Goal: Communication & Community: Answer question/provide support

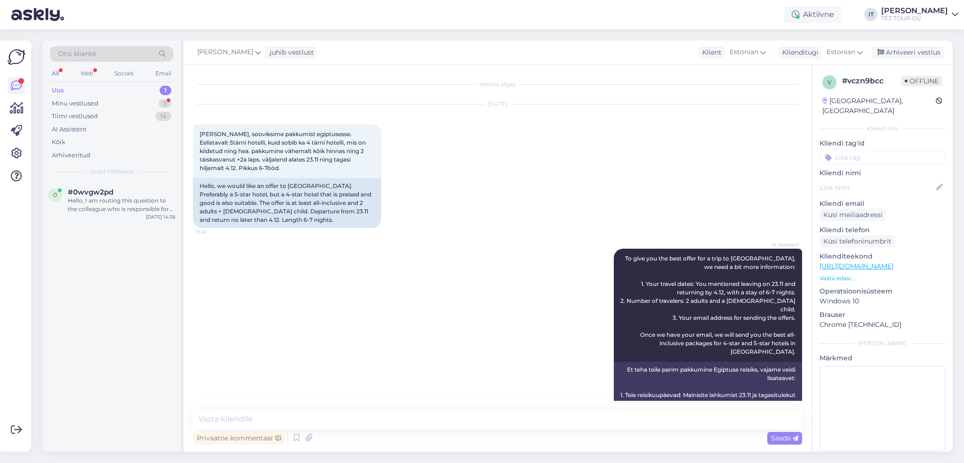
scroll to position [184, 0]
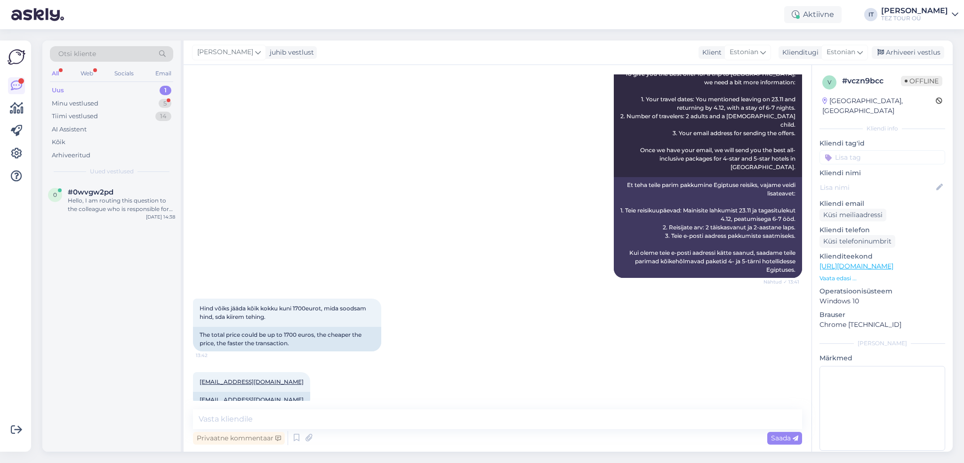
click at [142, 90] on div "Uus 1" at bounding box center [111, 90] width 123 height 13
click at [129, 219] on div "0 #0wvgw2pd Hello, I am routing this question to the colleague who is responsib…" at bounding box center [111, 202] width 138 height 42
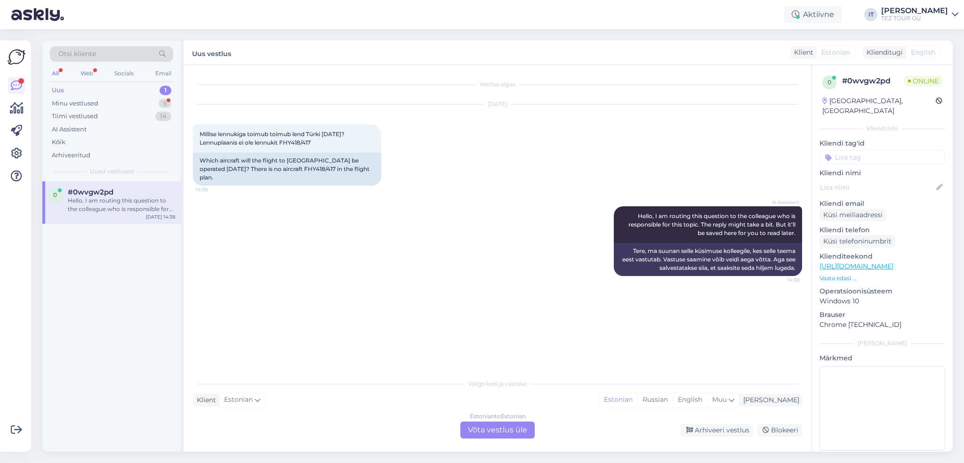
click at [490, 418] on div "Estonian to Estonian" at bounding box center [498, 416] width 56 height 8
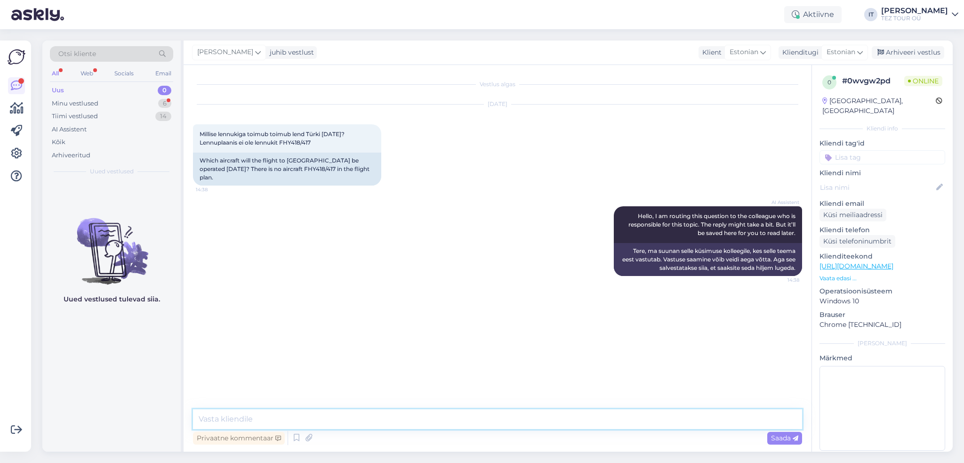
click at [328, 421] on textarea at bounding box center [497, 419] width 609 height 20
click at [473, 408] on div "Vestlus algas [DATE] Millise lennukiga toimub toimub lend Türki [DATE]? Lennupl…" at bounding box center [498, 258] width 628 height 386
click at [450, 413] on textarea at bounding box center [497, 419] width 609 height 20
type textarea "Tere"
drag, startPoint x: 378, startPoint y: 408, endPoint x: 309, endPoint y: 414, distance: 69.9
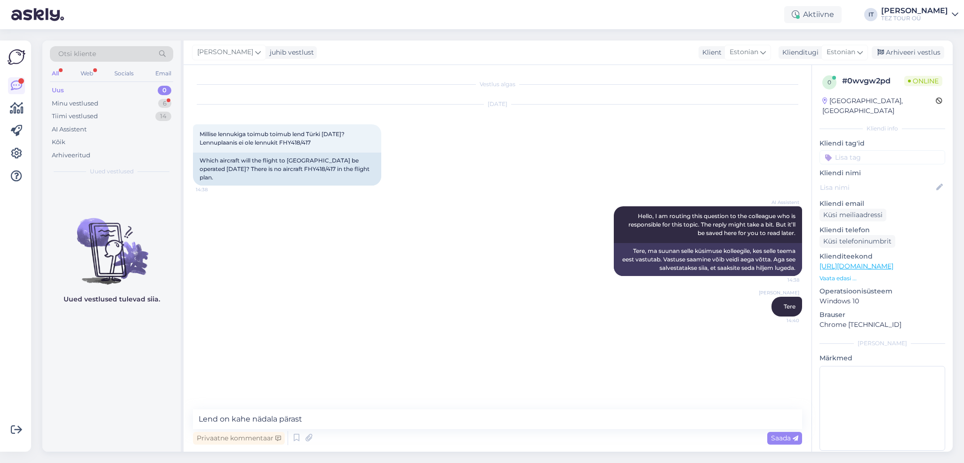
click at [375, 410] on div "Vestlus algas [DATE] Millise lennukiga toimub toimub lend Türki [DATE]? Lennupl…" at bounding box center [498, 258] width 628 height 386
click at [232, 419] on textarea "Lend on kahe nädala pärast" at bounding box center [497, 419] width 609 height 20
drag, startPoint x: 277, startPoint y: 418, endPoint x: 235, endPoint y: 422, distance: 42.1
click at [235, 422] on textarea "Lend on rohkem, kui kahe nädala pärast" at bounding box center [497, 419] width 609 height 20
click at [230, 420] on textarea "Lend on rohkem, kui kahe nädala pärast" at bounding box center [497, 419] width 609 height 20
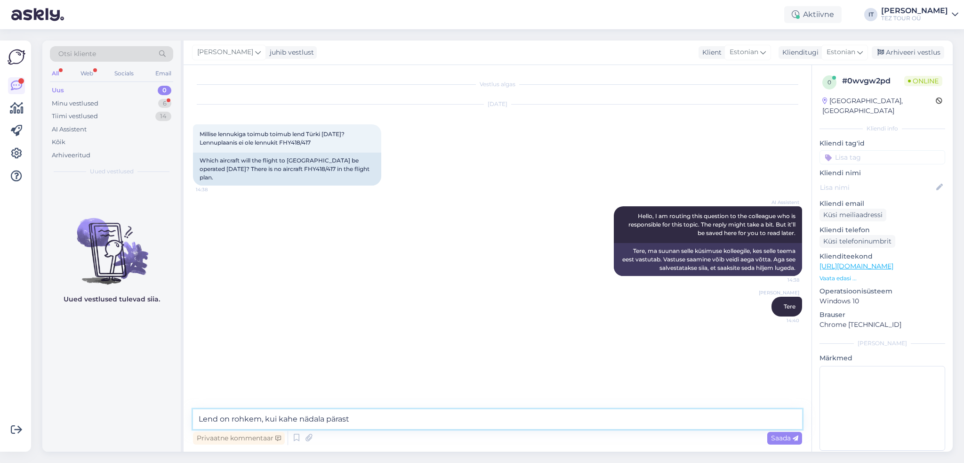
drag, startPoint x: 231, startPoint y: 420, endPoint x: 279, endPoint y: 419, distance: 48.5
click at [279, 419] on textarea "Lend on rohkem, kui kahe nädala pärast" at bounding box center [497, 419] width 609 height 20
type textarea "Lend on kahe nädala pärast"
type textarea "ä"
type textarea "-"
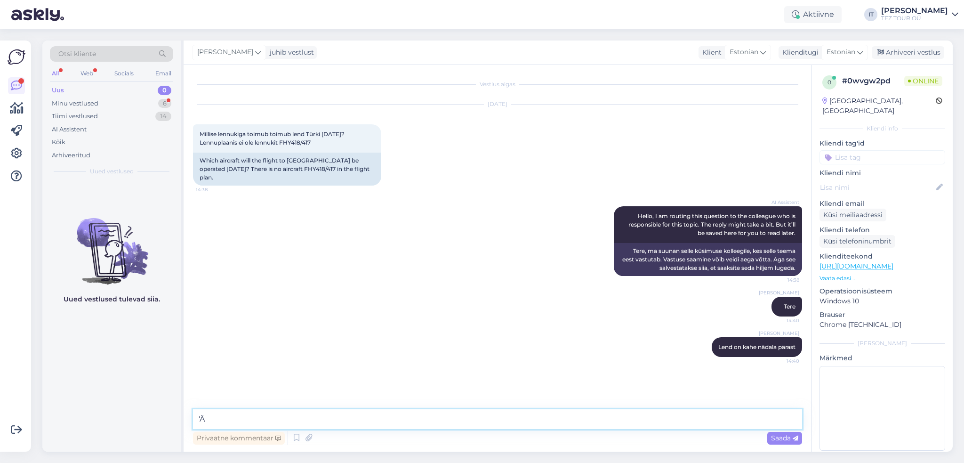
type textarea "'"
type textarea "Ärge palun muretsege"
click at [288, 417] on textarea "Lennujaamas tuleb olla 2 tundi enne väljalendu" at bounding box center [497, 419] width 609 height 20
type textarea "Lennujaamas tuleb olla vähemalt 2 tundi enne väljalendu"
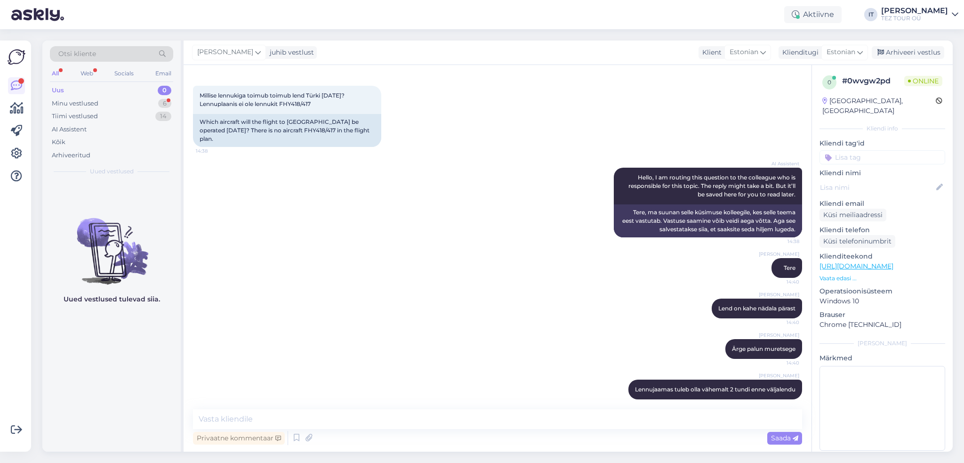
click at [854, 150] on input at bounding box center [882, 157] width 126 height 14
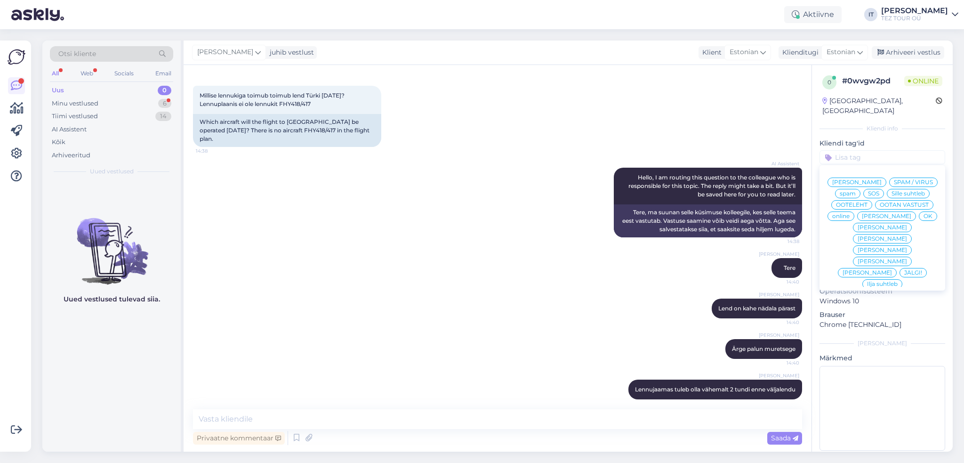
click at [876, 281] on span "Ilja suhtleb" at bounding box center [882, 284] width 31 height 6
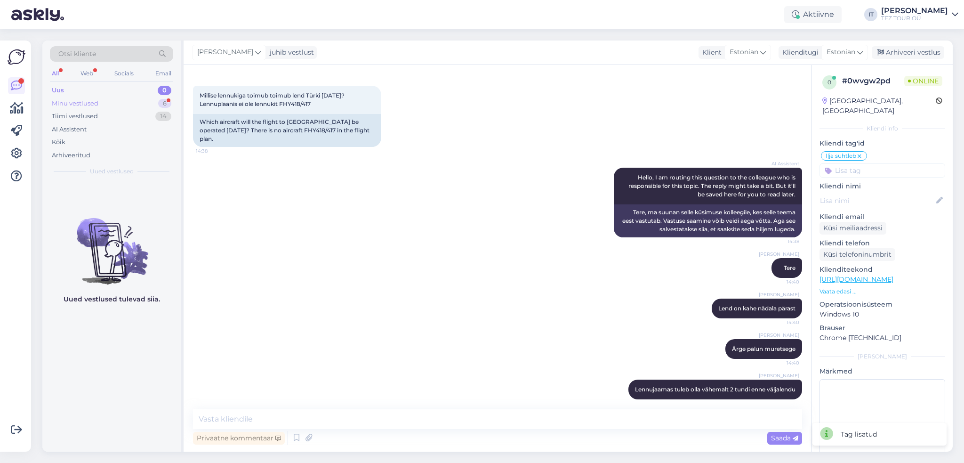
click at [132, 103] on div "Minu vestlused 6" at bounding box center [111, 103] width 123 height 13
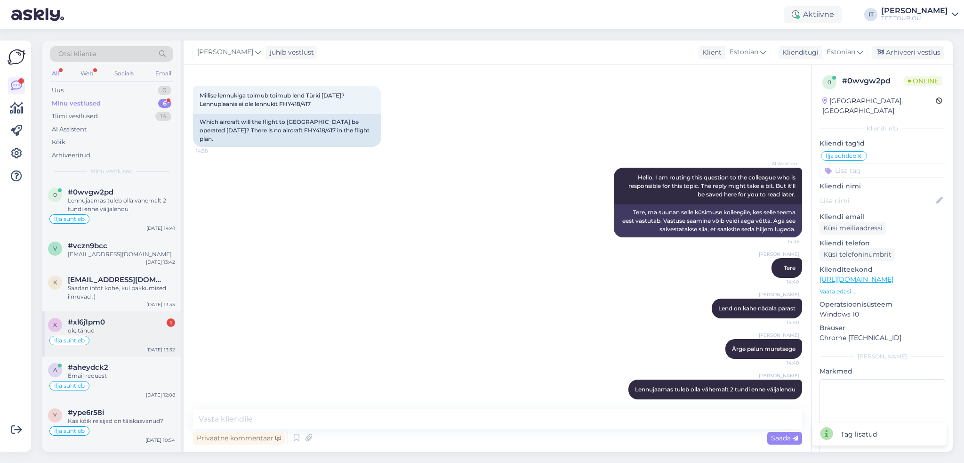
click at [136, 335] on div "Ilja suhtleb" at bounding box center [111, 340] width 127 height 11
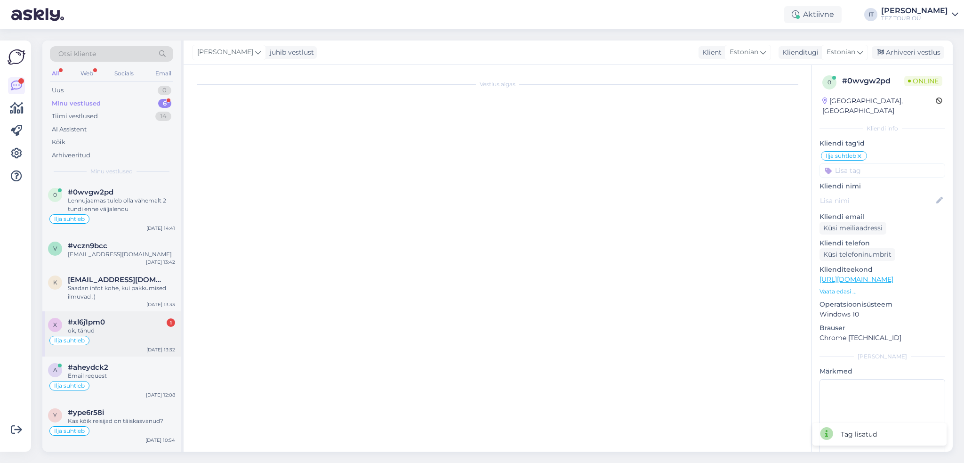
scroll to position [354, 0]
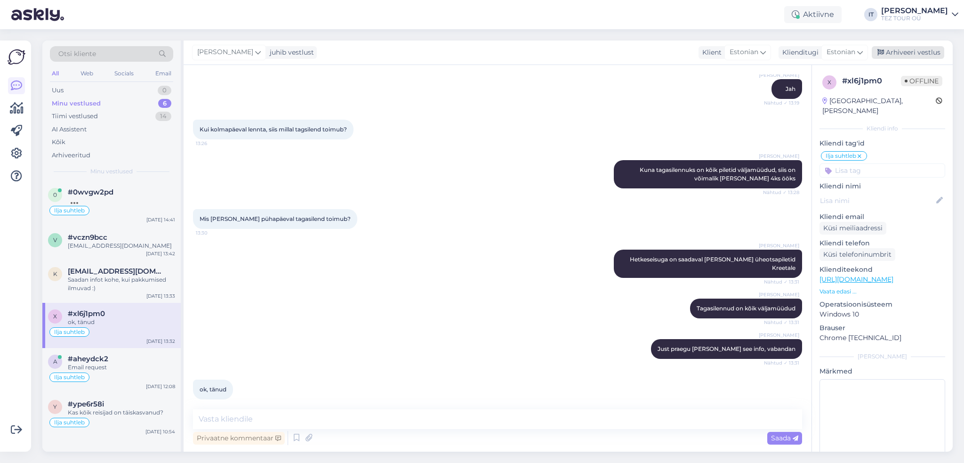
click at [914, 52] on div "Arhiveeri vestlus" at bounding box center [908, 52] width 72 height 13
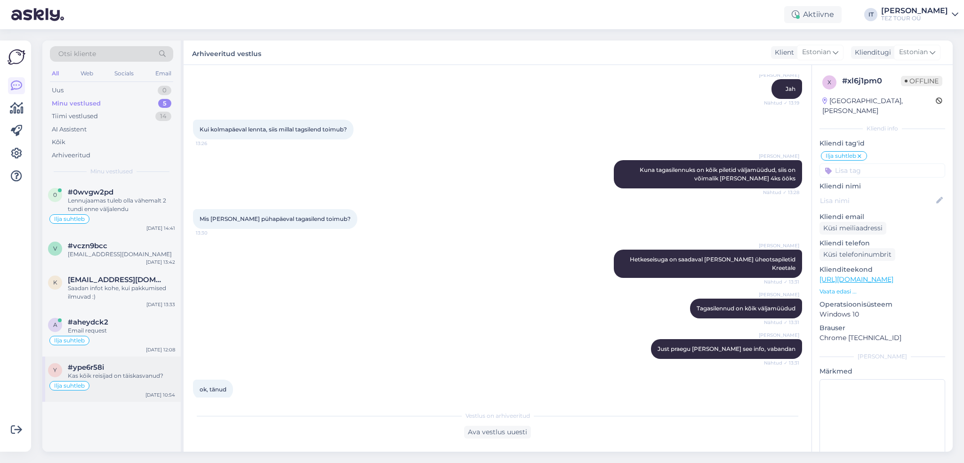
click at [151, 379] on div "Kas kõik reisijad on täiskasvanud?" at bounding box center [121, 375] width 107 height 8
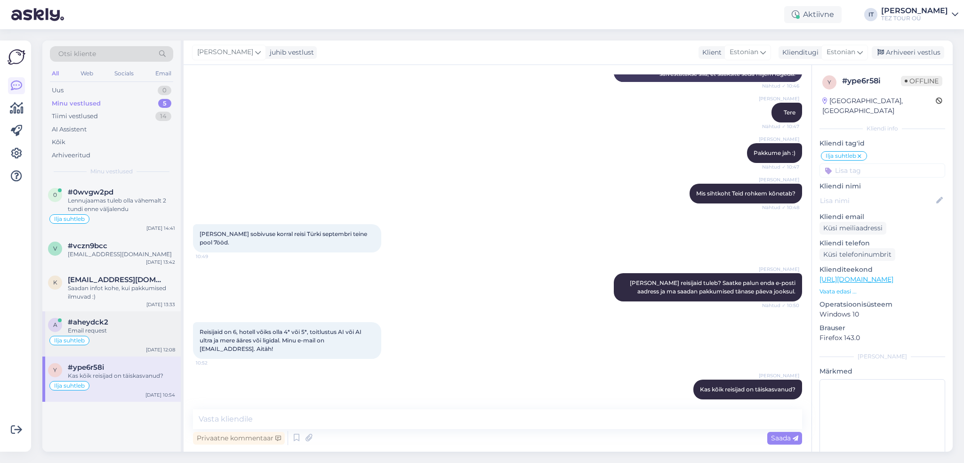
click at [130, 329] on div "Email request" at bounding box center [121, 330] width 107 height 8
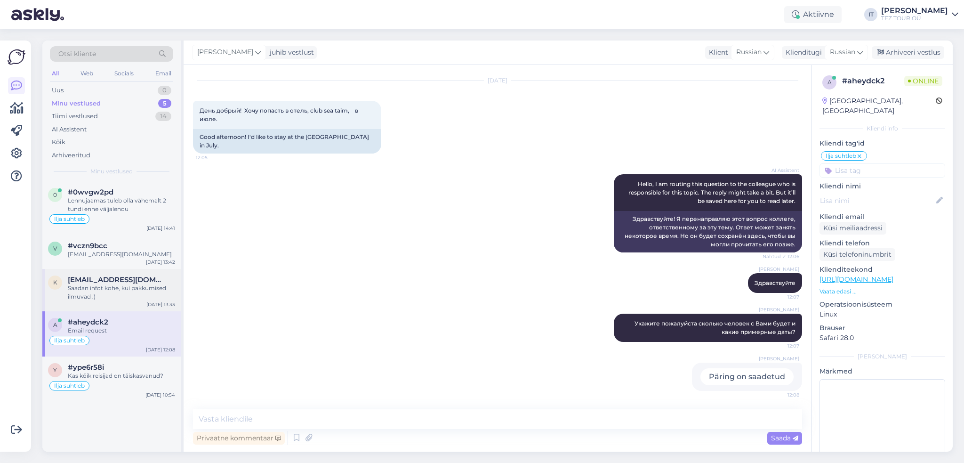
click at [127, 276] on span "[EMAIL_ADDRESS][DOMAIN_NAME]" at bounding box center [117, 279] width 98 height 8
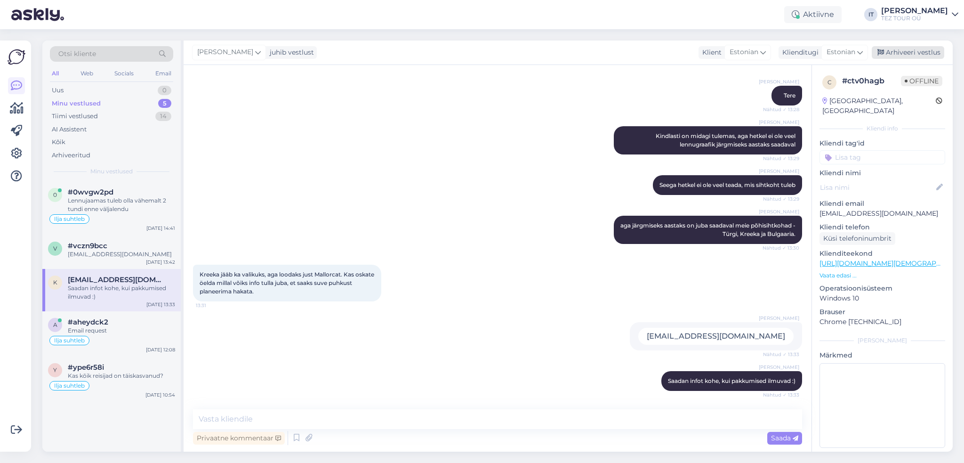
click at [914, 56] on div "Arhiveeri vestlus" at bounding box center [908, 52] width 72 height 13
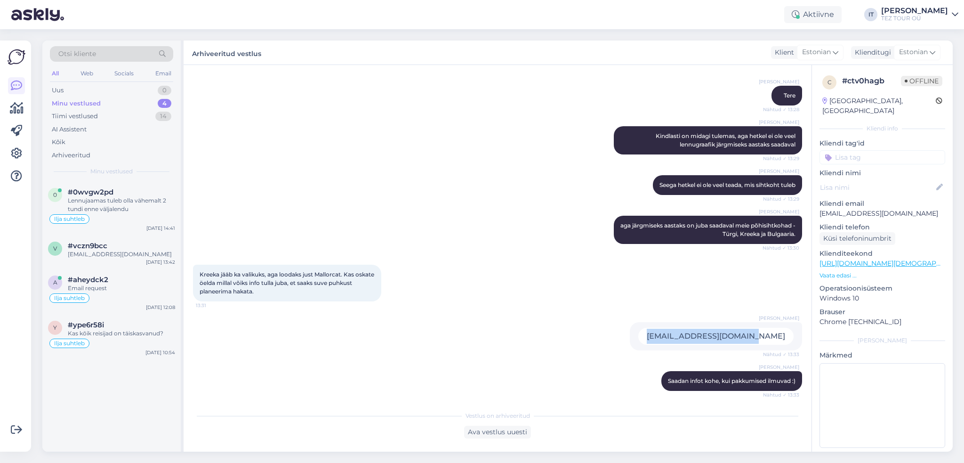
drag, startPoint x: 777, startPoint y: 336, endPoint x: 669, endPoint y: 336, distance: 108.7
click at [669, 336] on div "[EMAIL_ADDRESS][DOMAIN_NAME]" at bounding box center [715, 336] width 155 height 17
copy div "[EMAIL_ADDRESS][DOMAIN_NAME]"
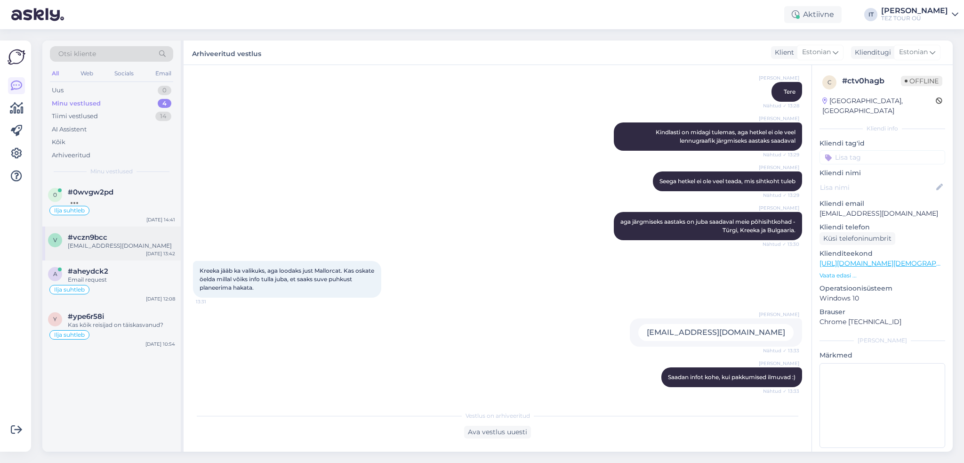
click at [143, 246] on div "[EMAIL_ADDRESS][DOMAIN_NAME]" at bounding box center [121, 245] width 107 height 8
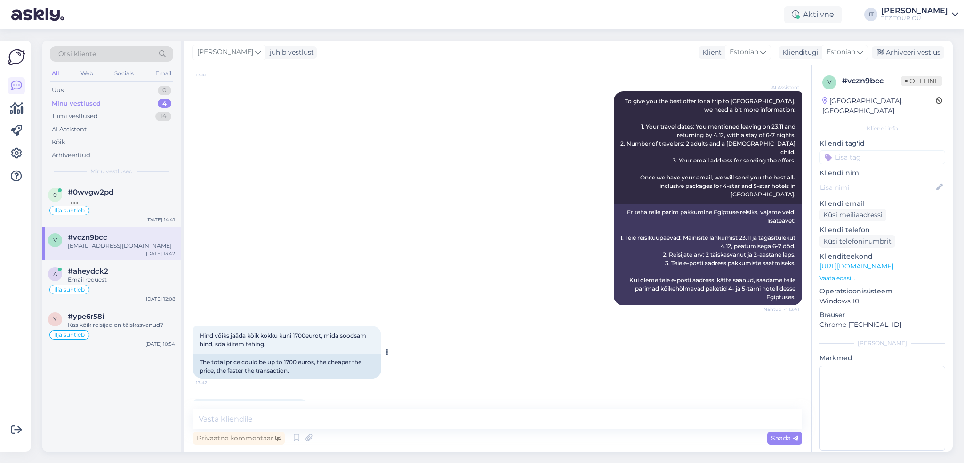
scroll to position [184, 0]
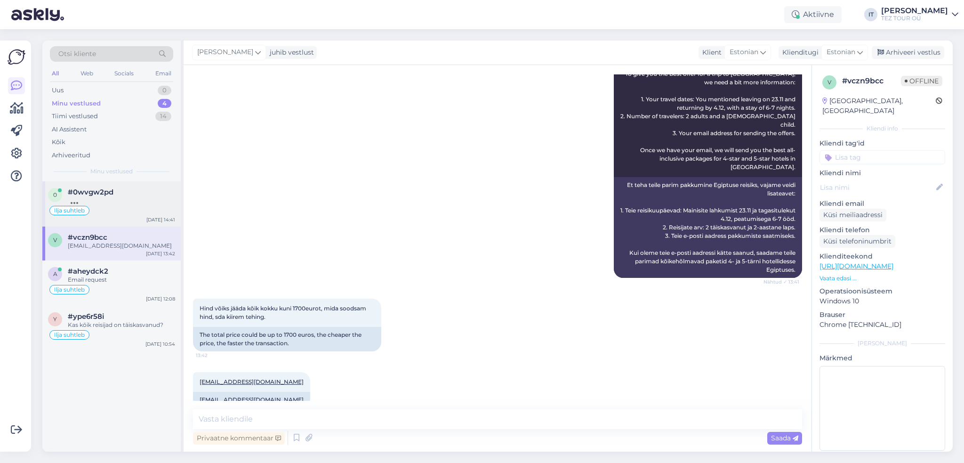
click at [126, 211] on div "Ilja suhtleb" at bounding box center [111, 210] width 127 height 11
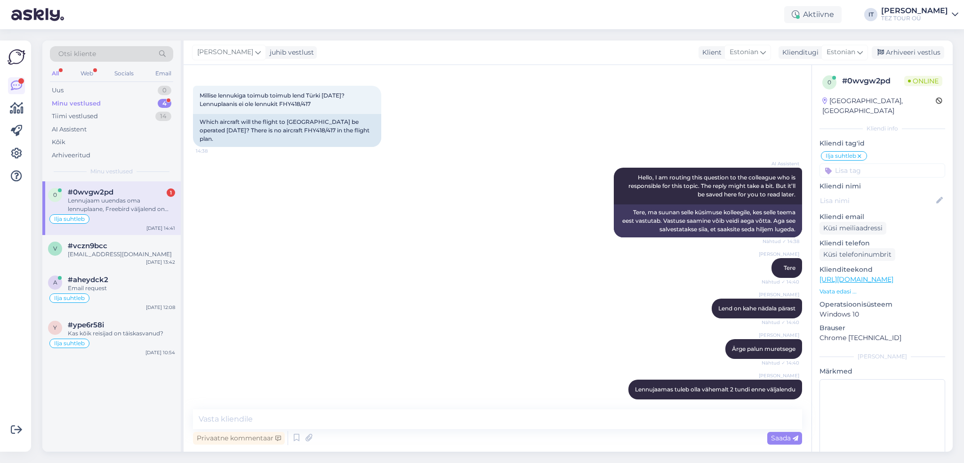
scroll to position [88, 0]
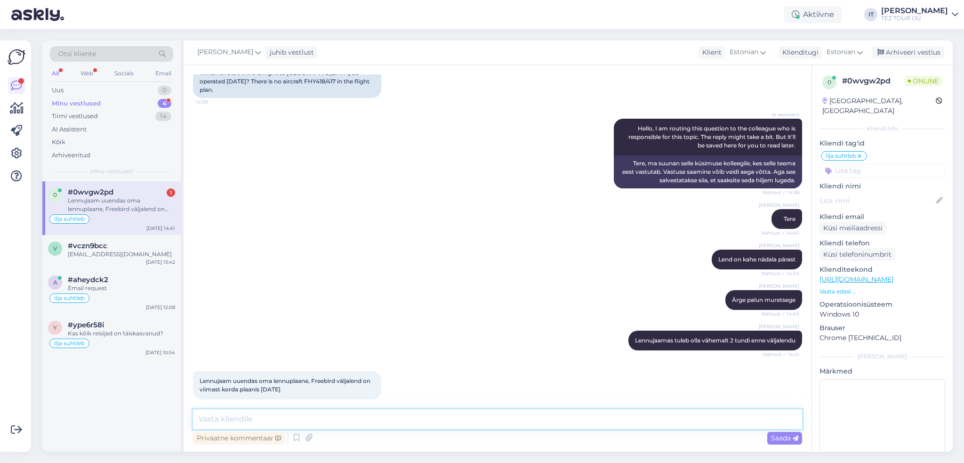
click at [353, 420] on textarea at bounding box center [497, 419] width 609 height 20
type textarea "M"
type textarea "L"
drag, startPoint x: 453, startPoint y: 417, endPoint x: 204, endPoint y: 405, distance: 249.3
click at [185, 403] on div "Vestlus algas [DATE] Millise lennukiga toimub toimub lend Türki [DATE]? Lennupl…" at bounding box center [498, 258] width 628 height 386
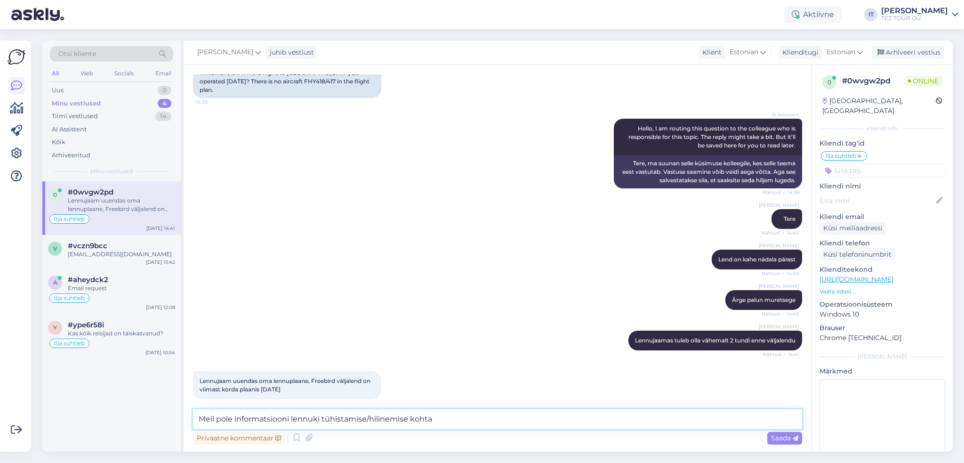
click at [490, 418] on textarea "Meil pole informatsiooni lennuki tühistamise/hilinemise kohta" at bounding box center [497, 419] width 609 height 20
type textarea "Meil pole informatsiooni lennuki tühistamise/hilinemise kohta."
click at [786, 441] on span "Saada" at bounding box center [784, 437] width 27 height 8
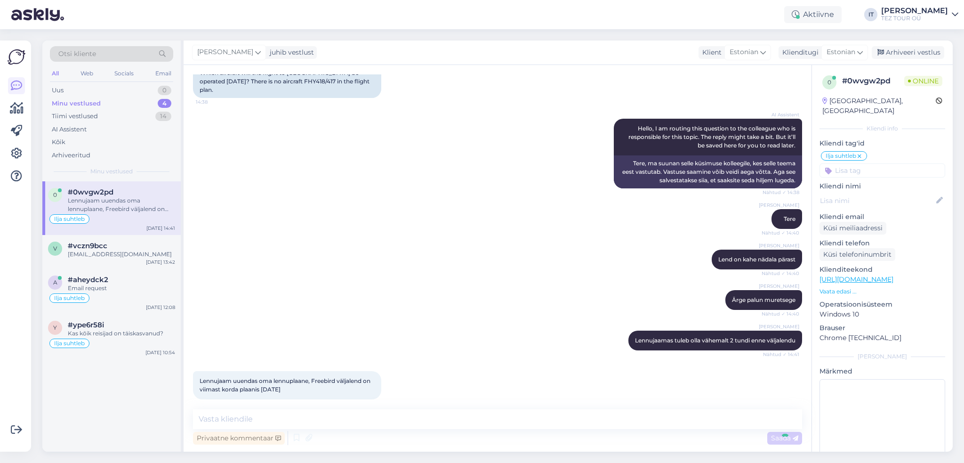
scroll to position [136, 0]
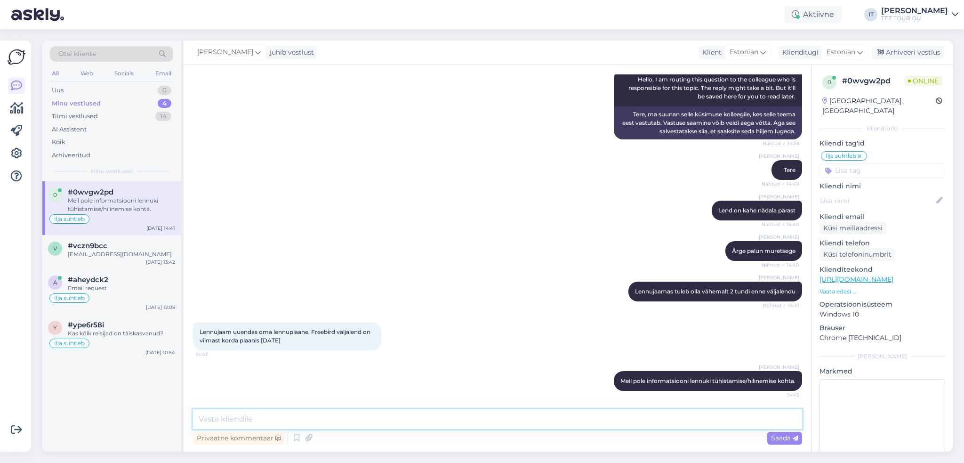
paste textarea "Lennule on veel kaks nädalat ning praegu on kõik broneeringud kehtivad. Soovita…"
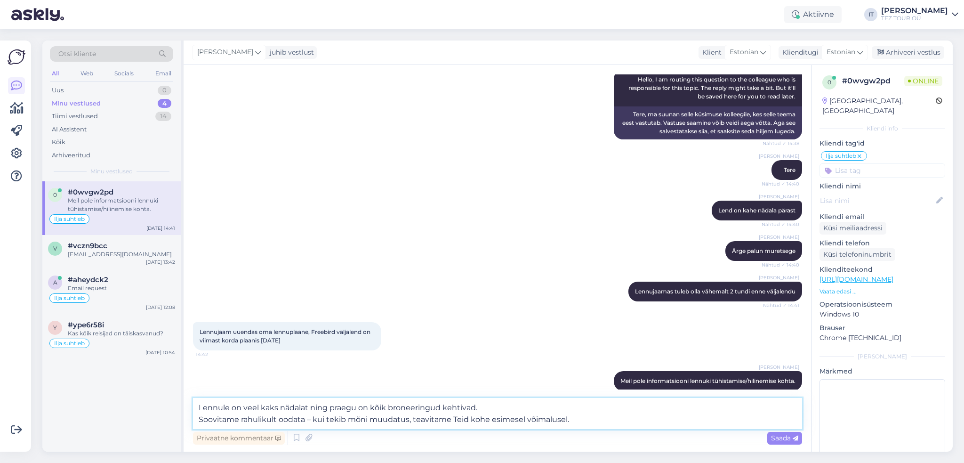
scroll to position [148, 0]
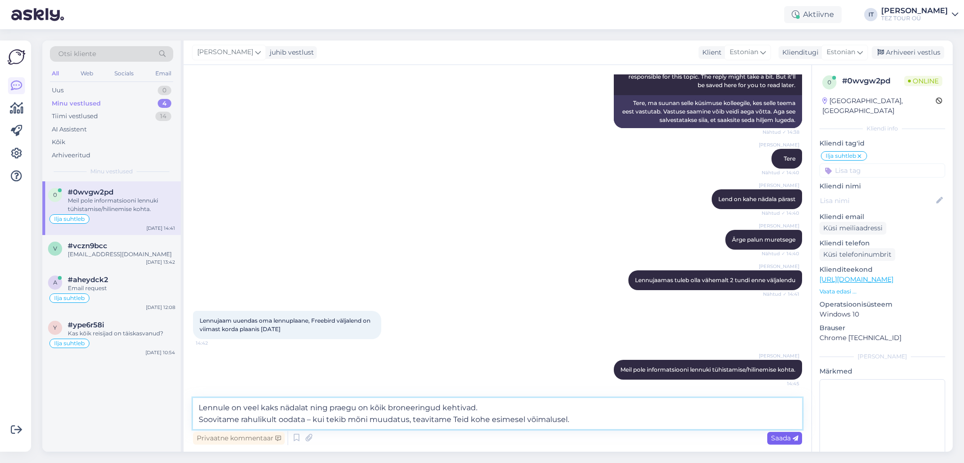
type textarea "Lennule on veel kaks nädalat ning praegu on kõik broneeringud kehtivad. Soovita…"
click at [784, 439] on span "Saada" at bounding box center [784, 437] width 27 height 8
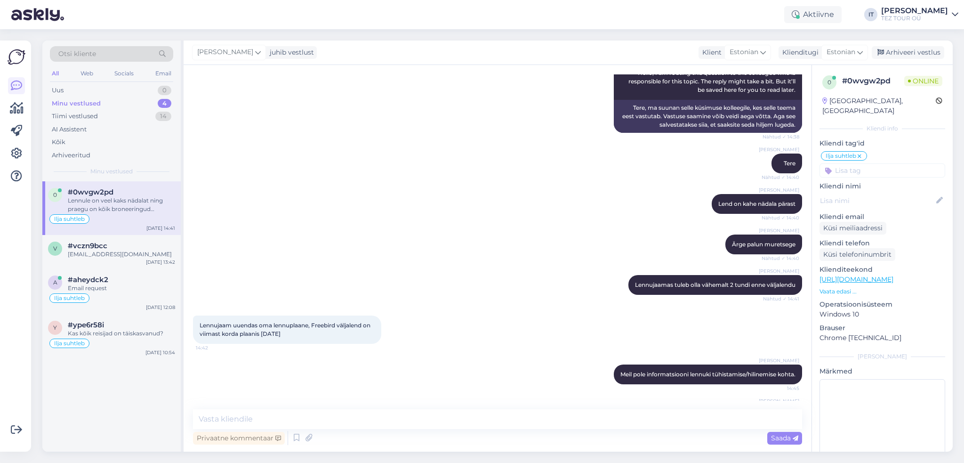
scroll to position [202, 0]
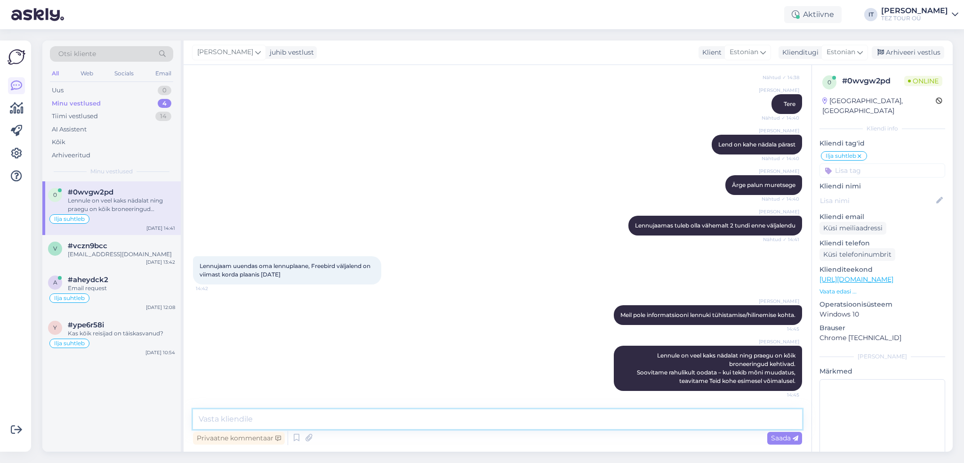
click at [328, 417] on textarea at bounding box center [497, 419] width 609 height 20
type textarea "[PERSON_NAME]"
type textarea "k"
type textarea "Kuna Teil on tšarterlend, siis need ilmuvadki 1-3 päeva enne väljalendu."
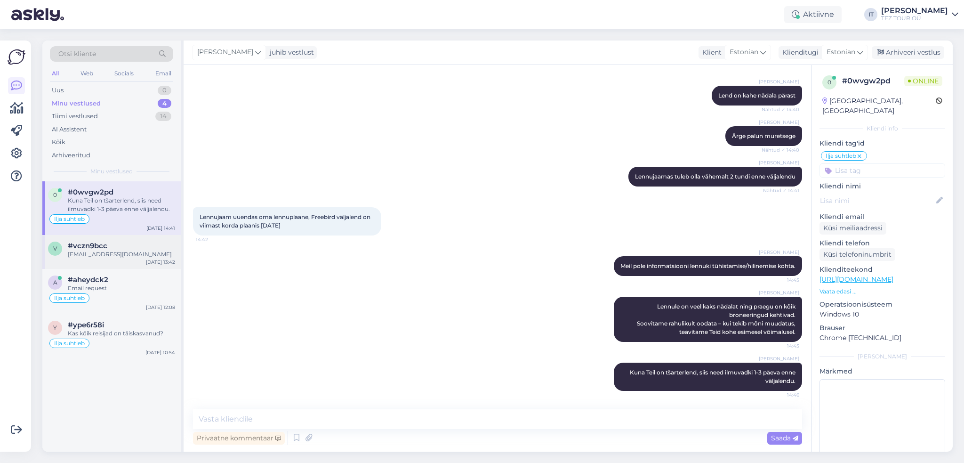
click at [123, 243] on div "#vczn9bcc" at bounding box center [121, 245] width 107 height 8
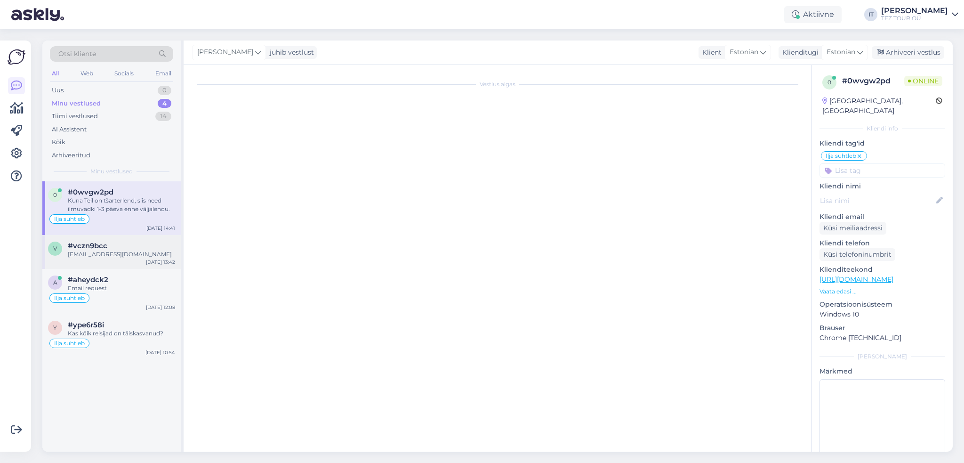
scroll to position [184, 0]
